Goal: Use online tool/utility: Utilize a website feature to perform a specific function

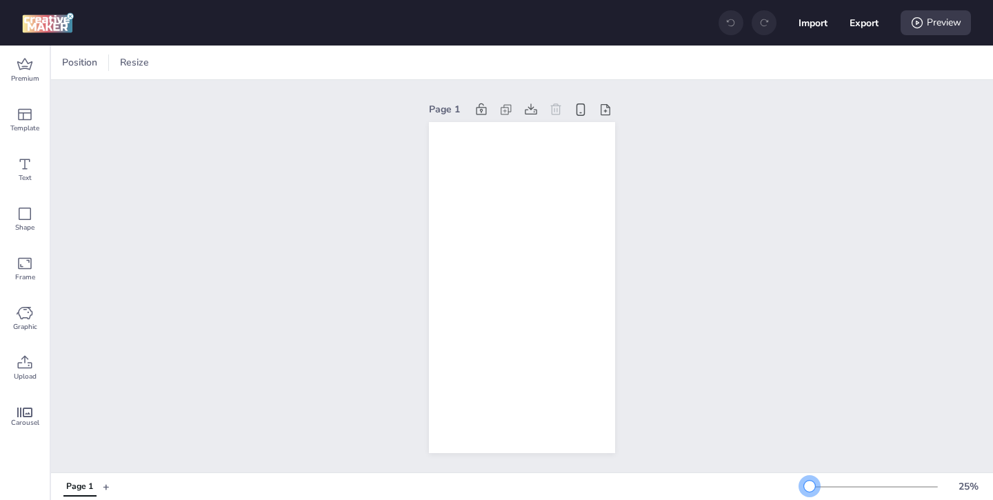
drag, startPoint x: 831, startPoint y: 490, endPoint x: 810, endPoint y: 490, distance: 20.7
click at [810, 490] on div at bounding box center [809, 486] width 11 height 11
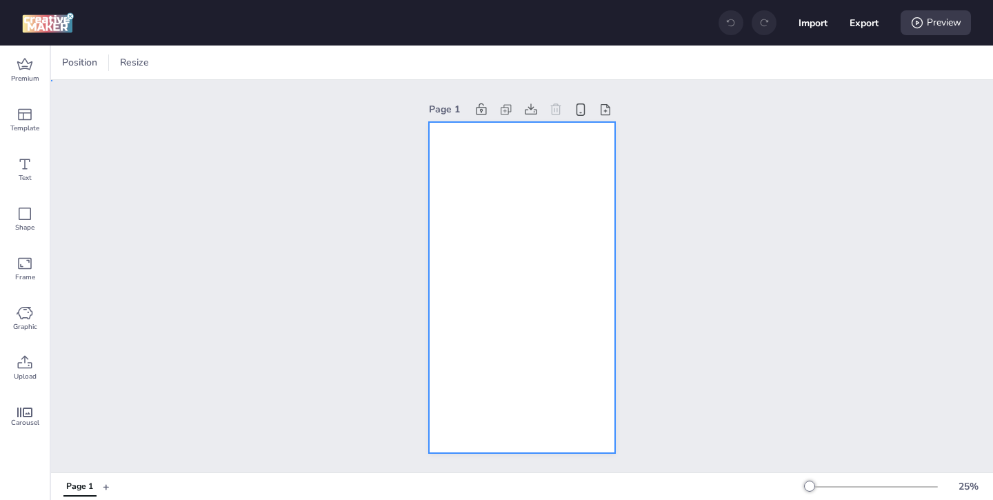
click at [575, 377] on div at bounding box center [522, 287] width 186 height 331
click at [26, 75] on span "Premium" at bounding box center [25, 78] width 28 height 11
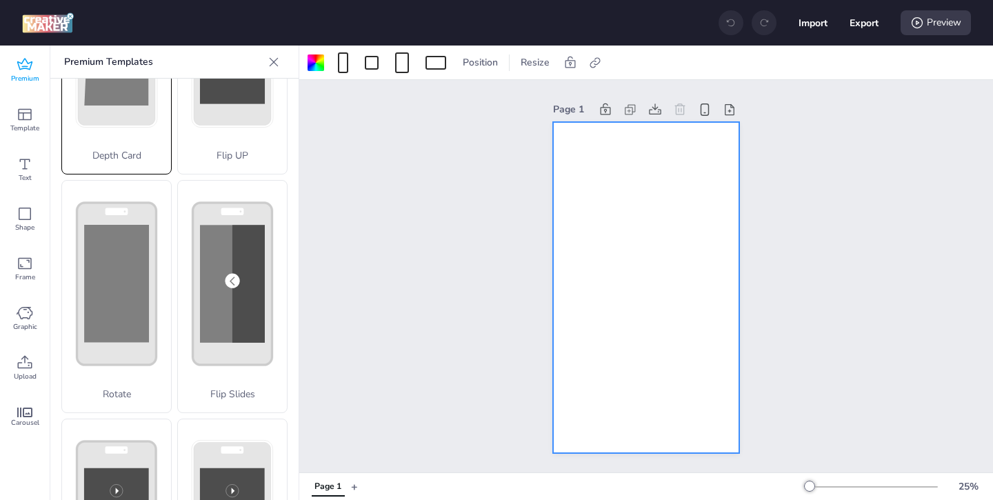
scroll to position [163, 0]
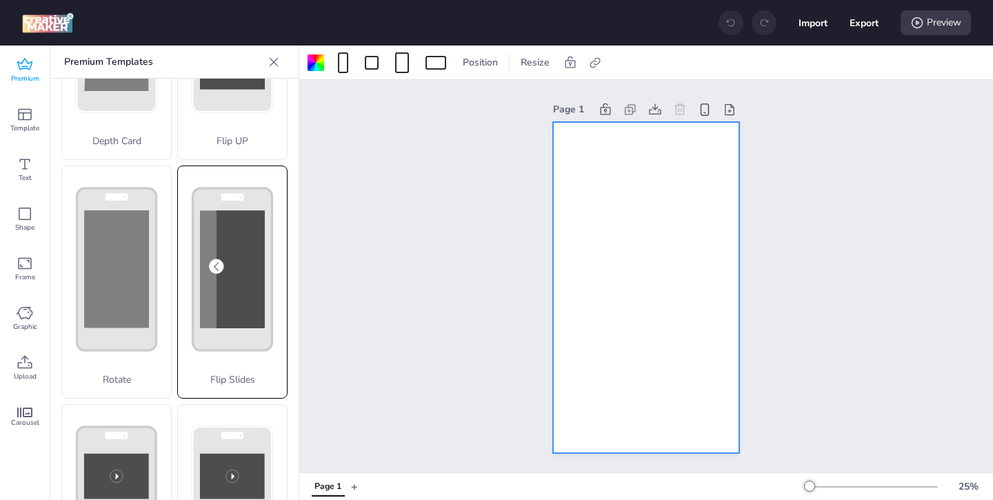
click at [238, 334] on rect at bounding box center [232, 269] width 79 height 162
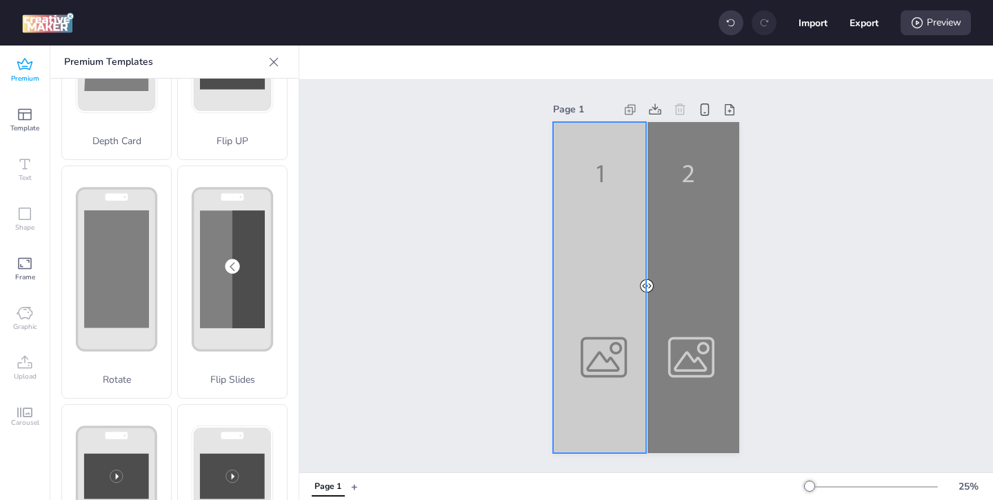
click at [573, 390] on div at bounding box center [646, 287] width 186 height 331
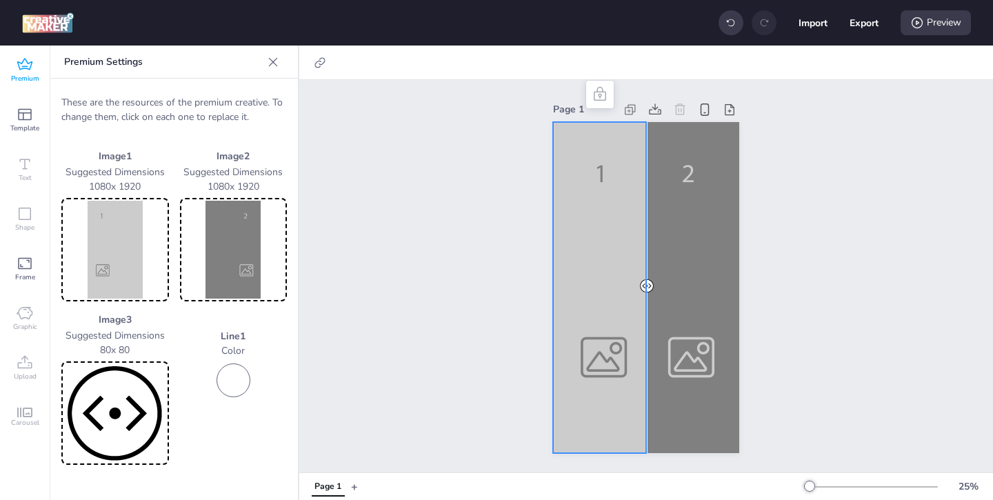
click at [123, 261] on img at bounding box center [115, 250] width 102 height 98
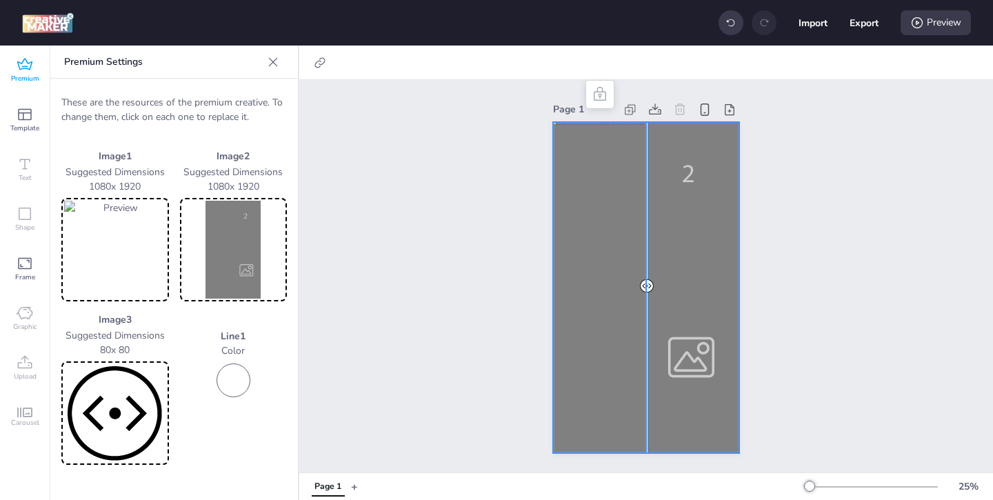
click at [668, 329] on div at bounding box center [646, 287] width 186 height 331
click at [264, 264] on img at bounding box center [234, 250] width 102 height 98
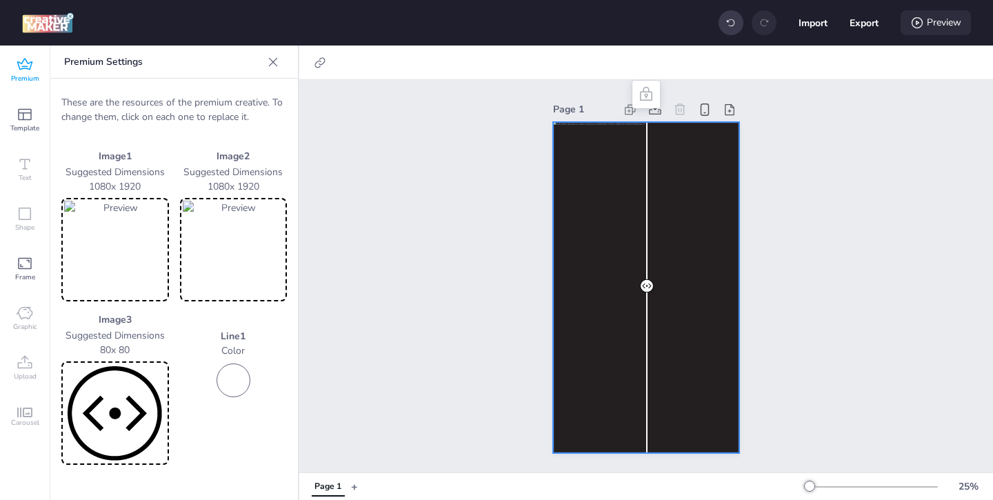
click at [917, 28] on icon at bounding box center [918, 23] width 14 height 14
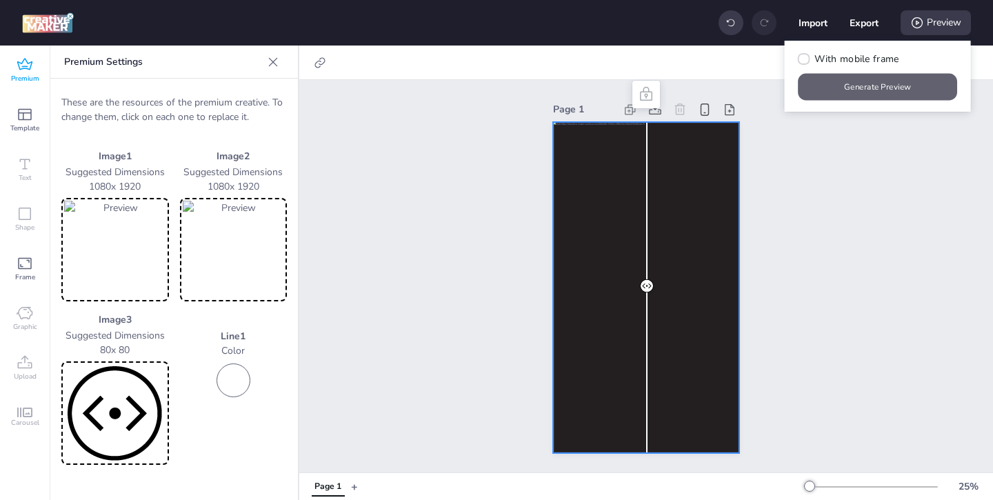
click at [862, 86] on button "Generate Preview" at bounding box center [878, 87] width 159 height 27
click at [23, 69] on icon at bounding box center [25, 65] width 17 height 17
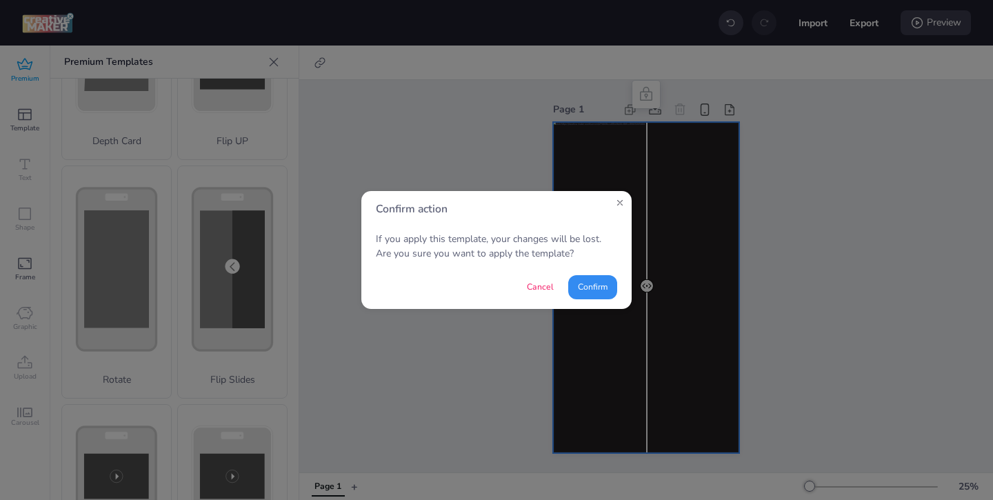
click at [588, 290] on button "Confirm" at bounding box center [592, 287] width 49 height 24
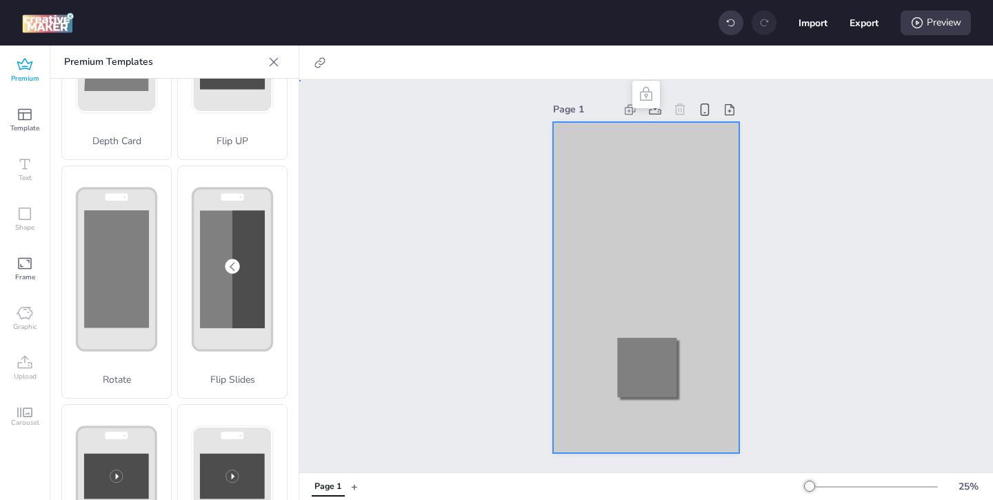
click at [571, 198] on div at bounding box center [646, 287] width 186 height 331
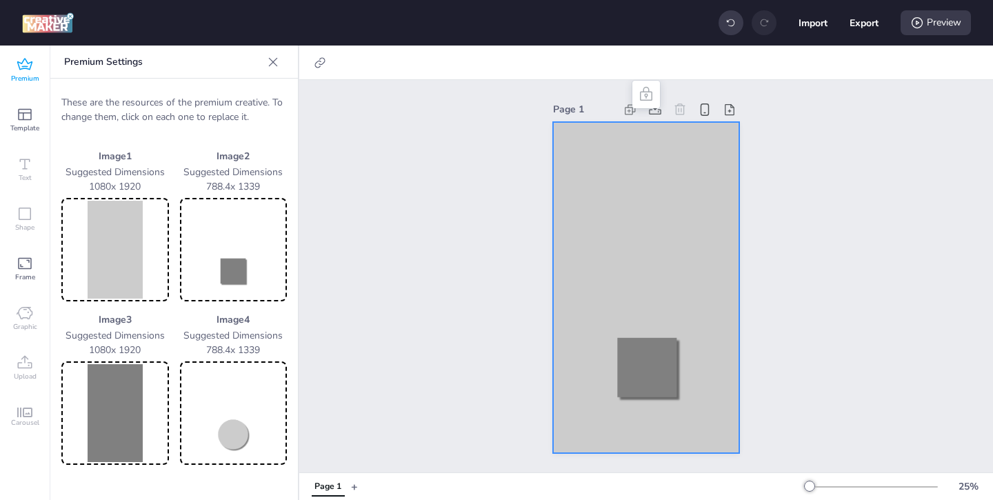
click at [121, 244] on img at bounding box center [115, 250] width 102 height 98
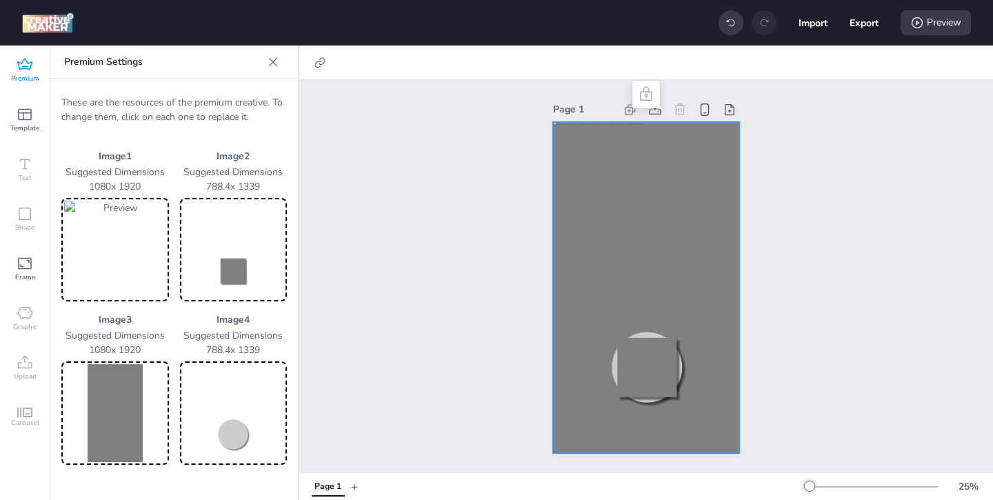
click at [242, 266] on img at bounding box center [234, 250] width 102 height 98
click at [129, 419] on img at bounding box center [115, 413] width 102 height 98
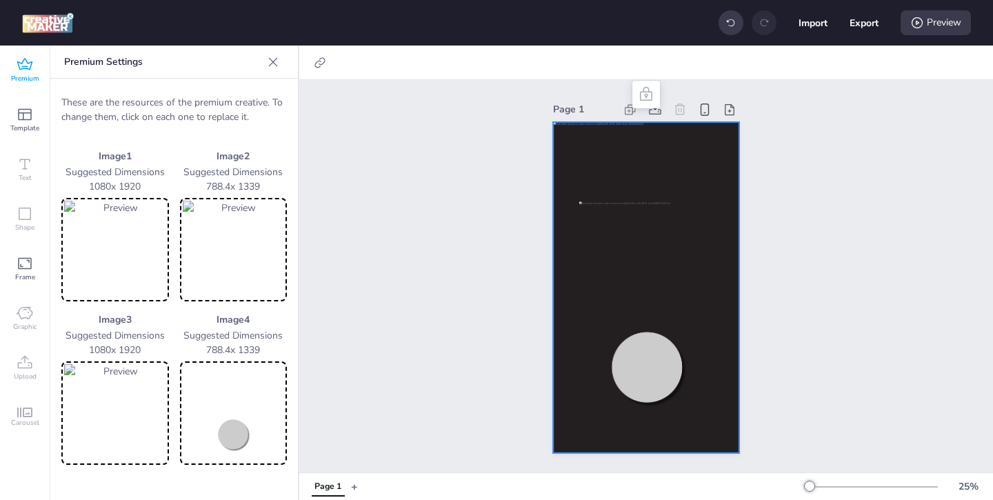
click at [221, 439] on img at bounding box center [234, 413] width 102 height 98
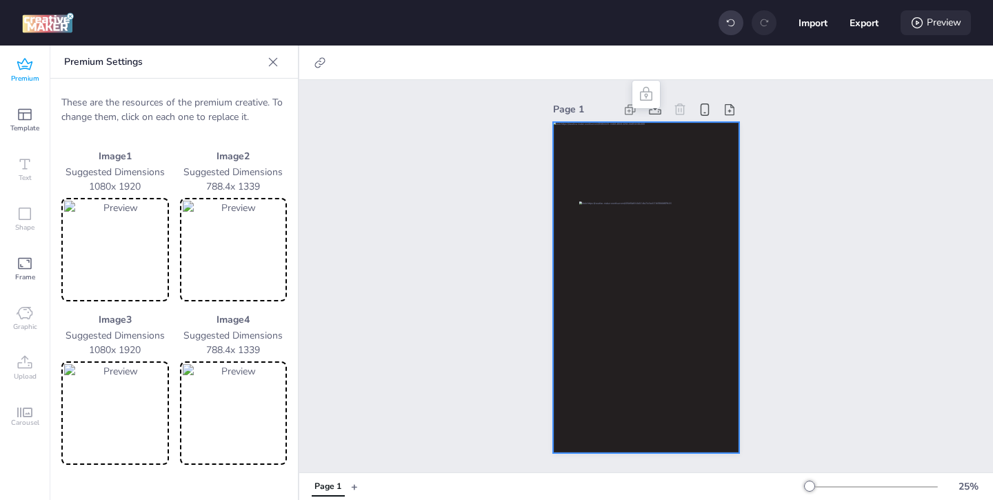
click at [926, 25] on div "Preview" at bounding box center [936, 22] width 70 height 25
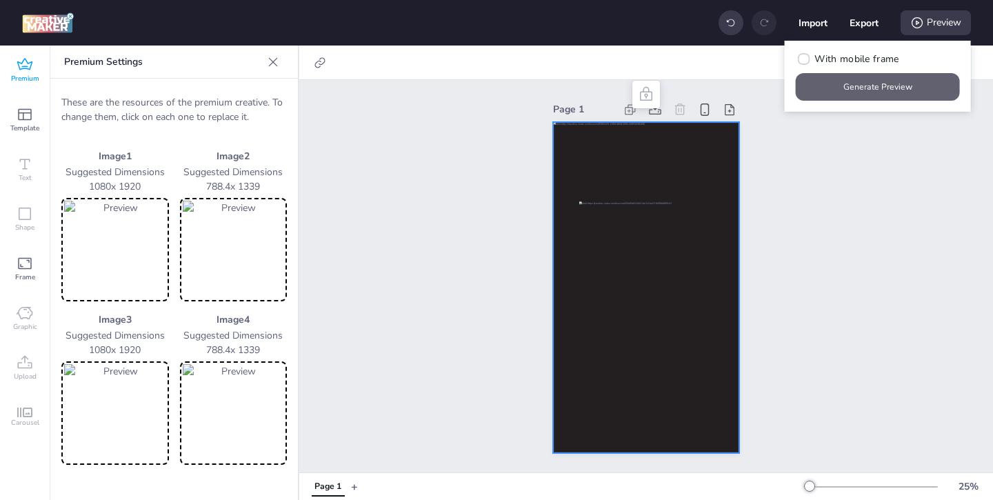
click at [871, 88] on button "Generate Preview" at bounding box center [878, 87] width 164 height 28
